Goal: Information Seeking & Learning: Learn about a topic

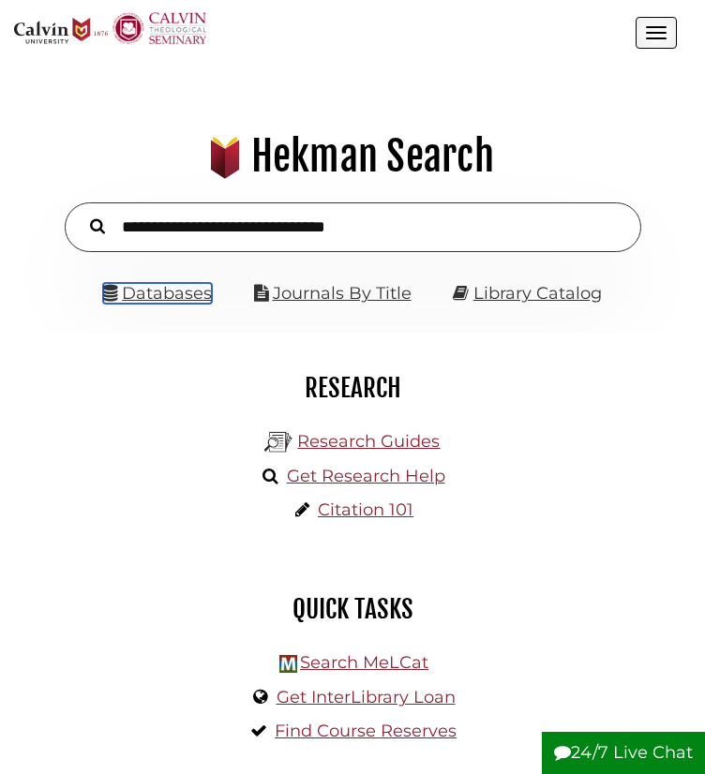
click at [153, 304] on link "Databases" at bounding box center [157, 293] width 109 height 21
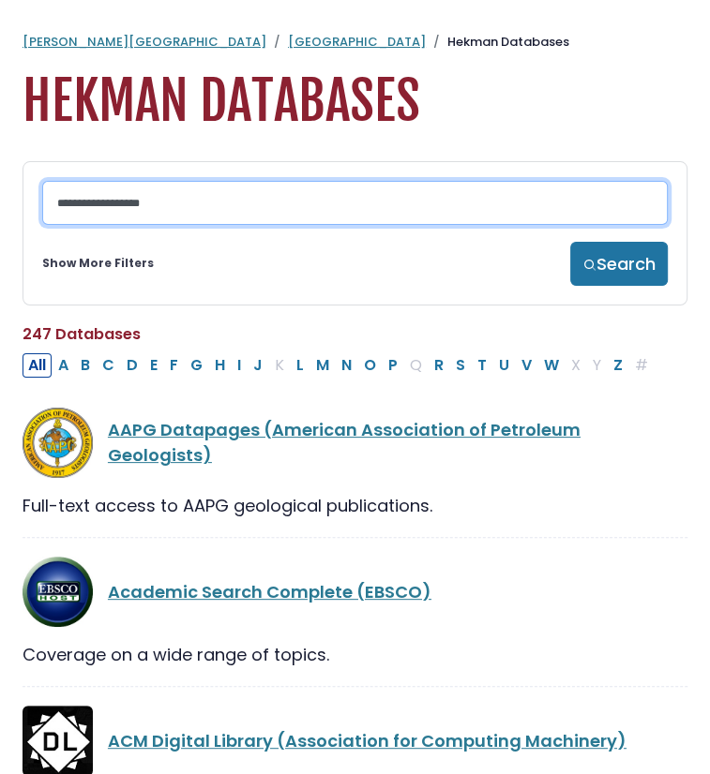
click at [157, 196] on input "Search database by title or keyword" at bounding box center [354, 203] width 625 height 44
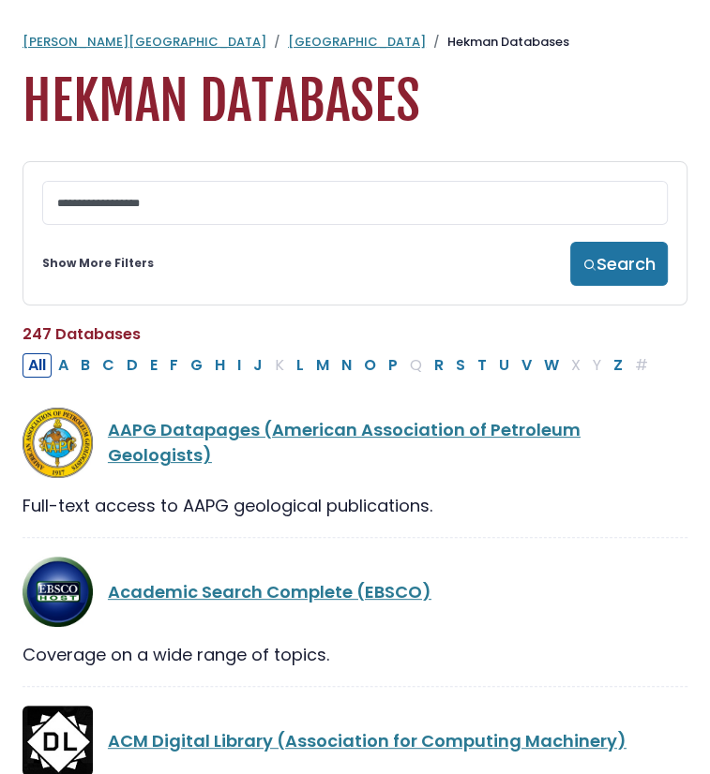
click at [108, 269] on link "Show More Filters" at bounding box center [98, 263] width 112 height 17
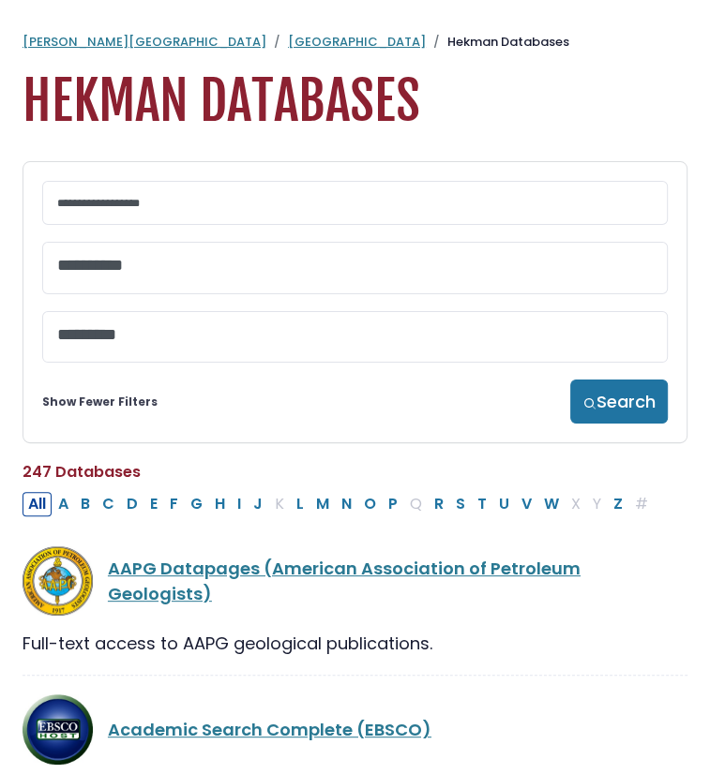
click at [158, 282] on span at bounding box center [354, 268] width 595 height 51
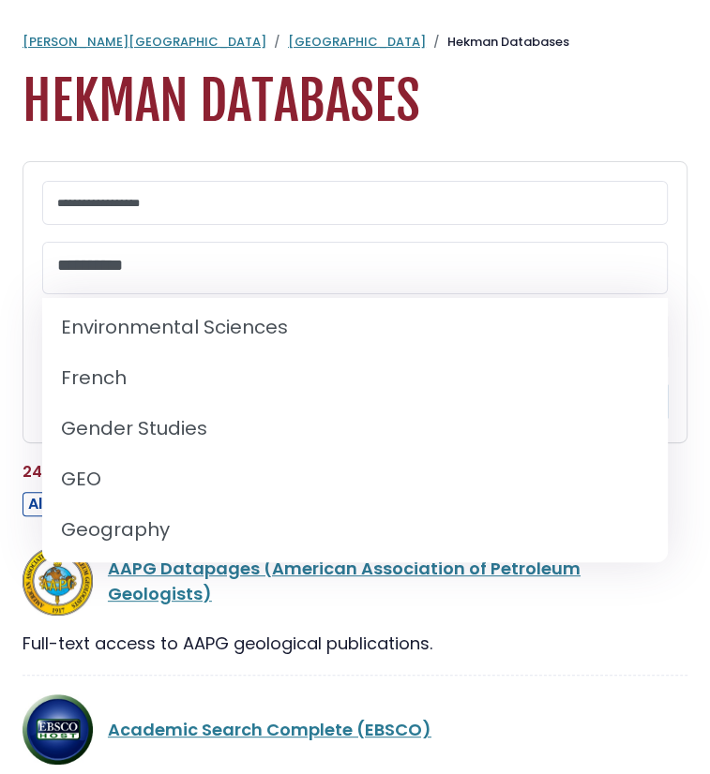
scroll to position [844, 0]
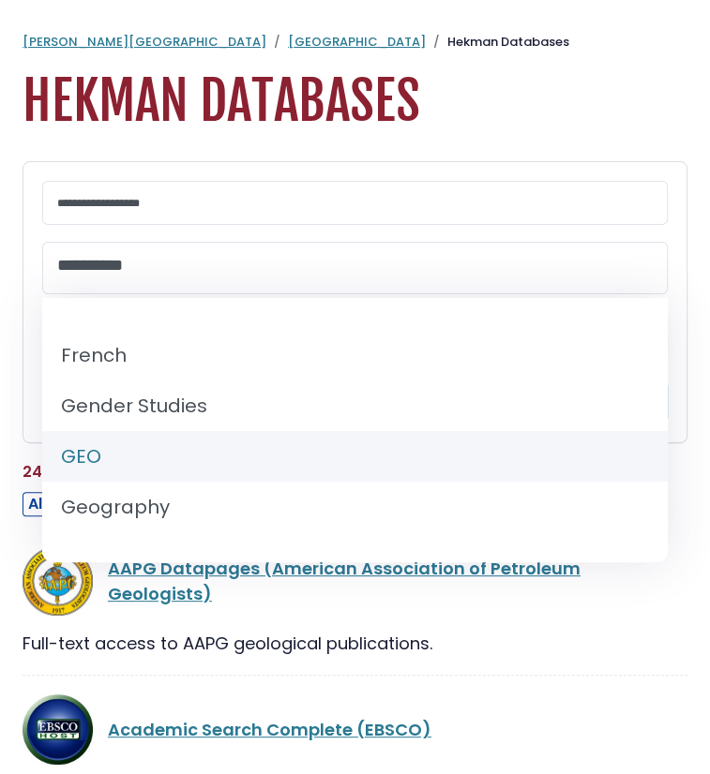
select select "*****"
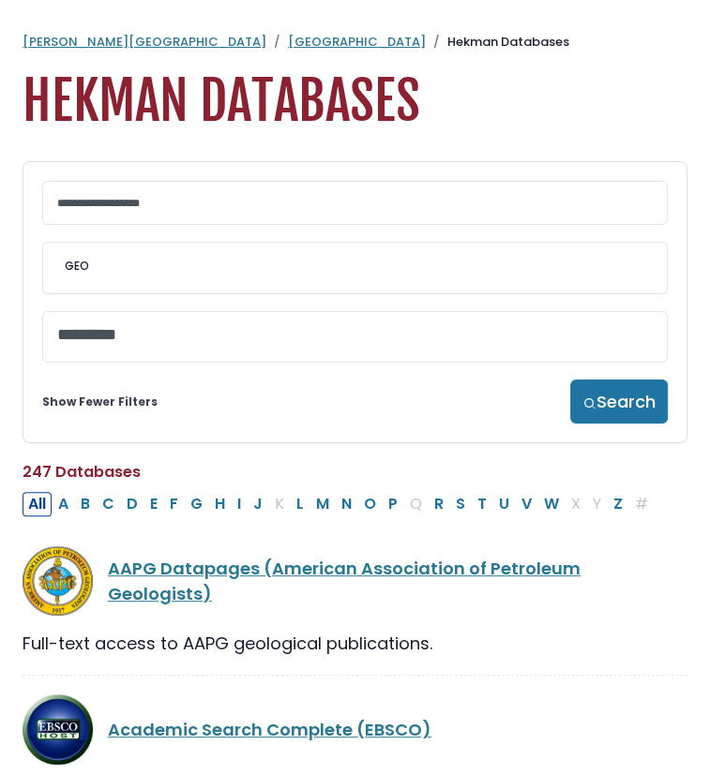
scroll to position [454, 0]
click at [597, 413] on button "Search" at bounding box center [619, 402] width 98 height 44
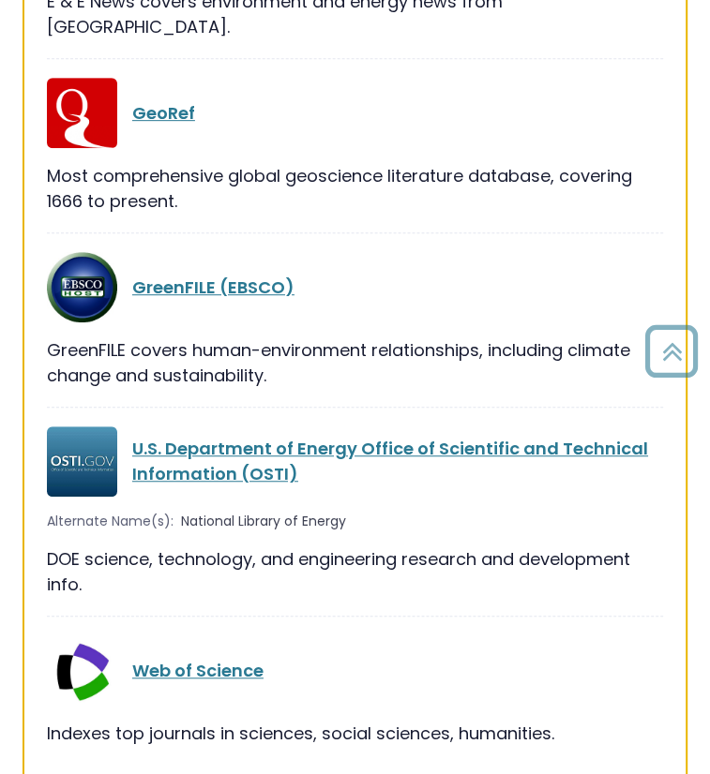
scroll to position [469, 0]
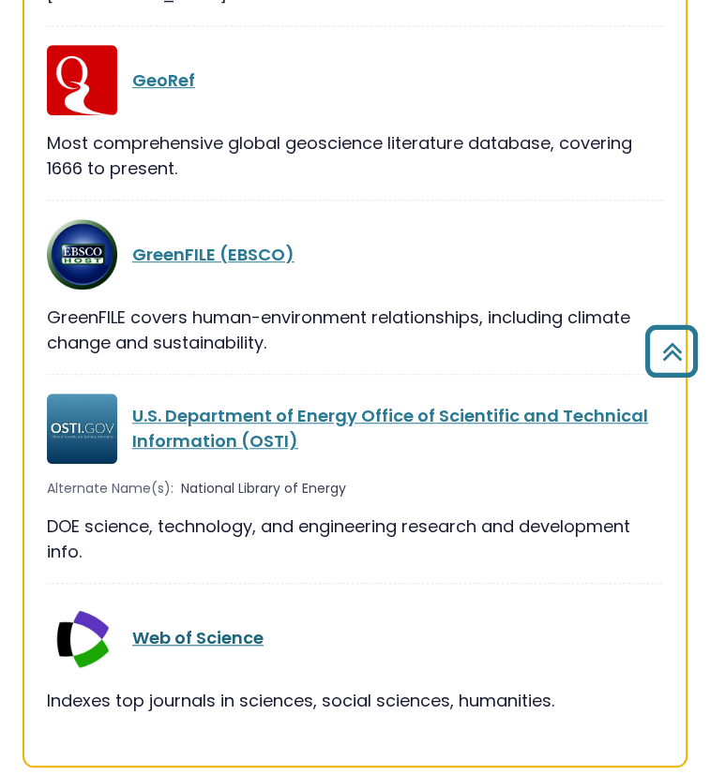
click at [136, 626] on link "Web of Science" at bounding box center [197, 637] width 131 height 23
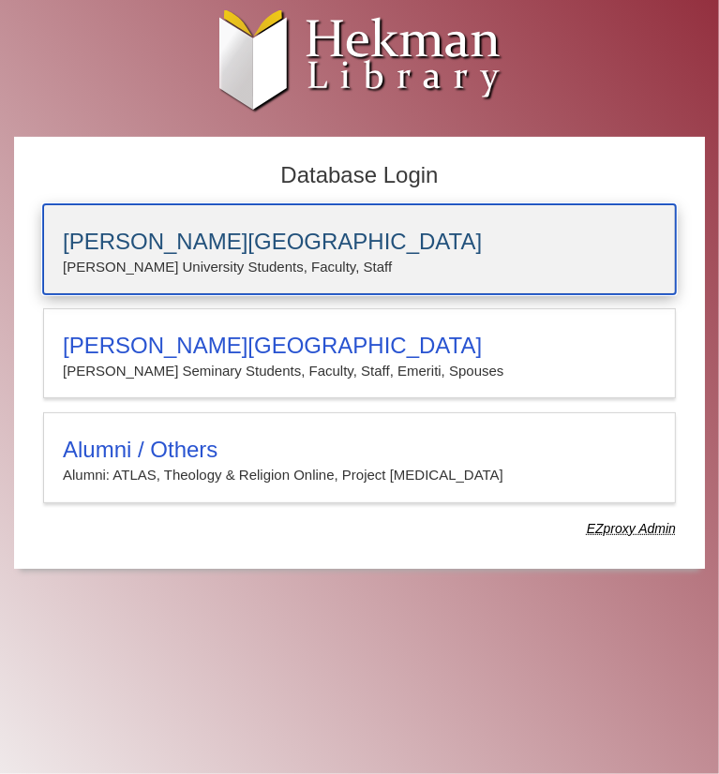
click at [287, 263] on p "Calvin University Students, Faculty, Staff" at bounding box center [360, 267] width 594 height 24
